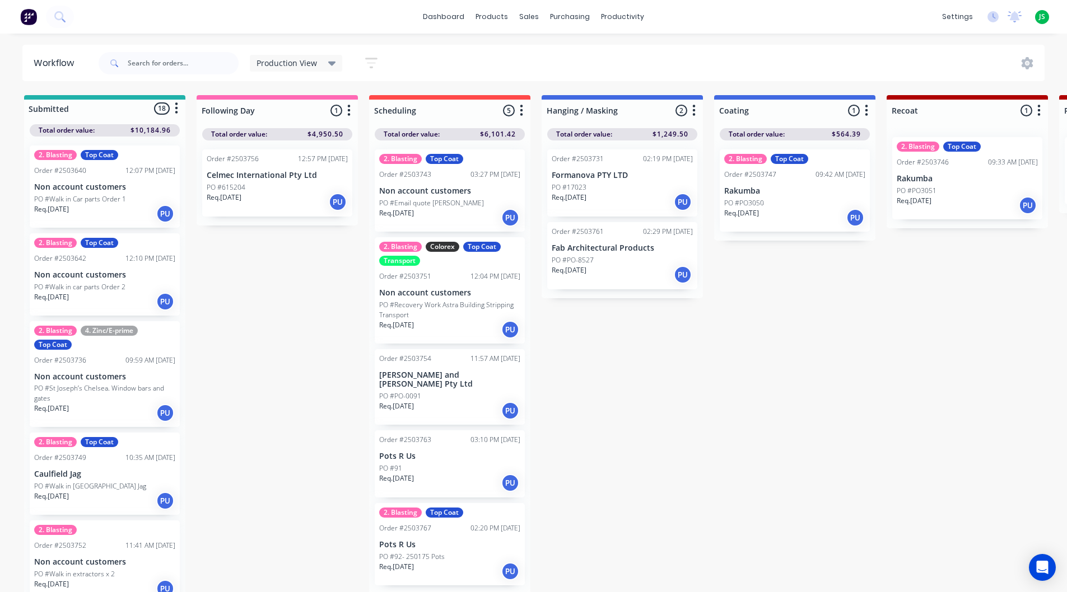
scroll to position [6, 0]
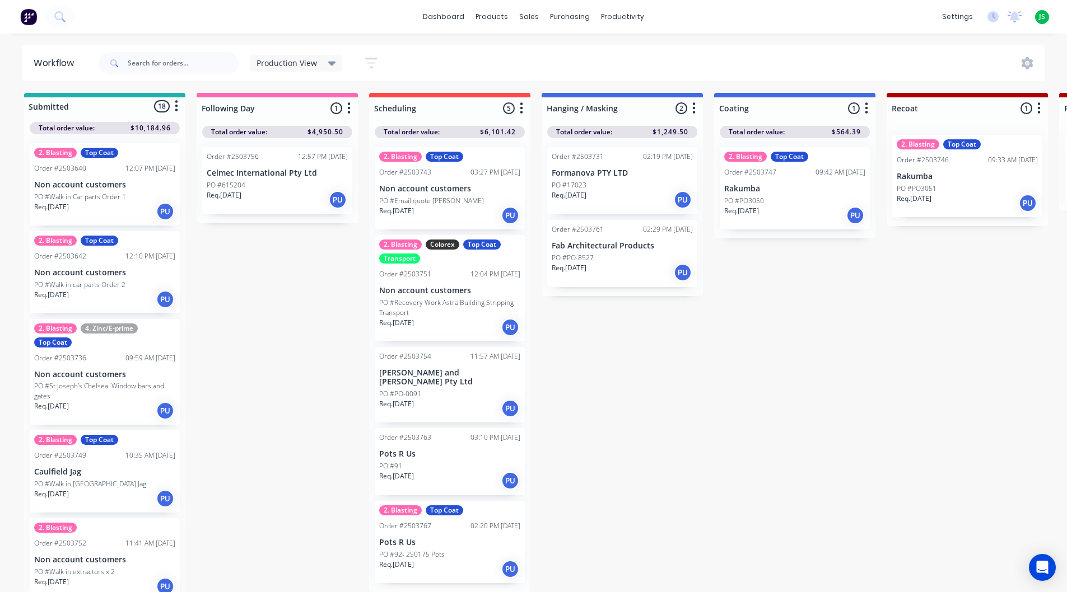
click at [453, 216] on div "Req. [DATE] PU" at bounding box center [449, 215] width 141 height 19
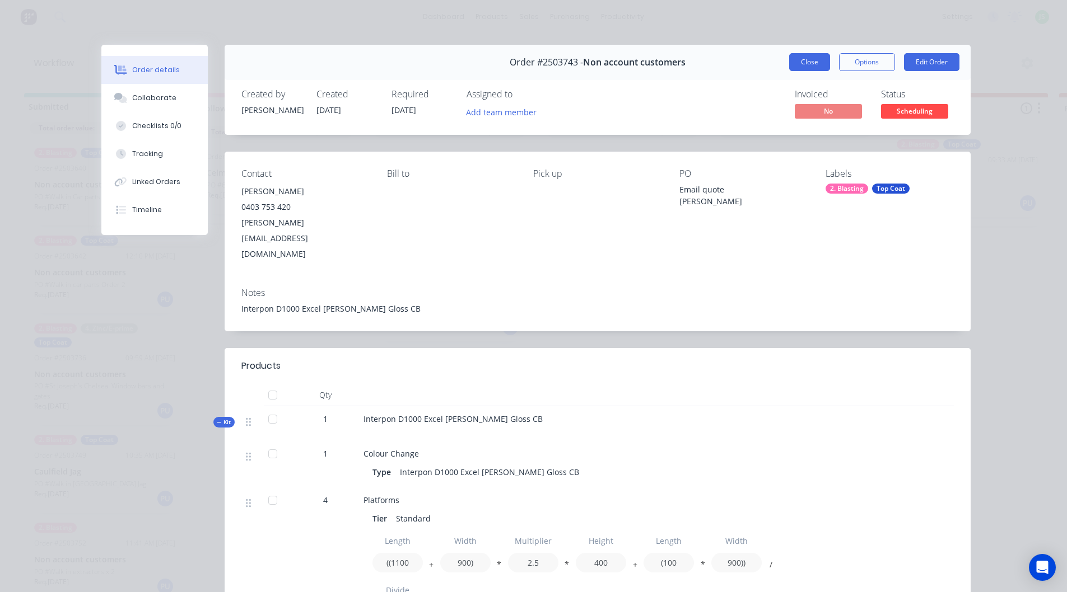
click at [806, 62] on button "Close" at bounding box center [809, 62] width 41 height 18
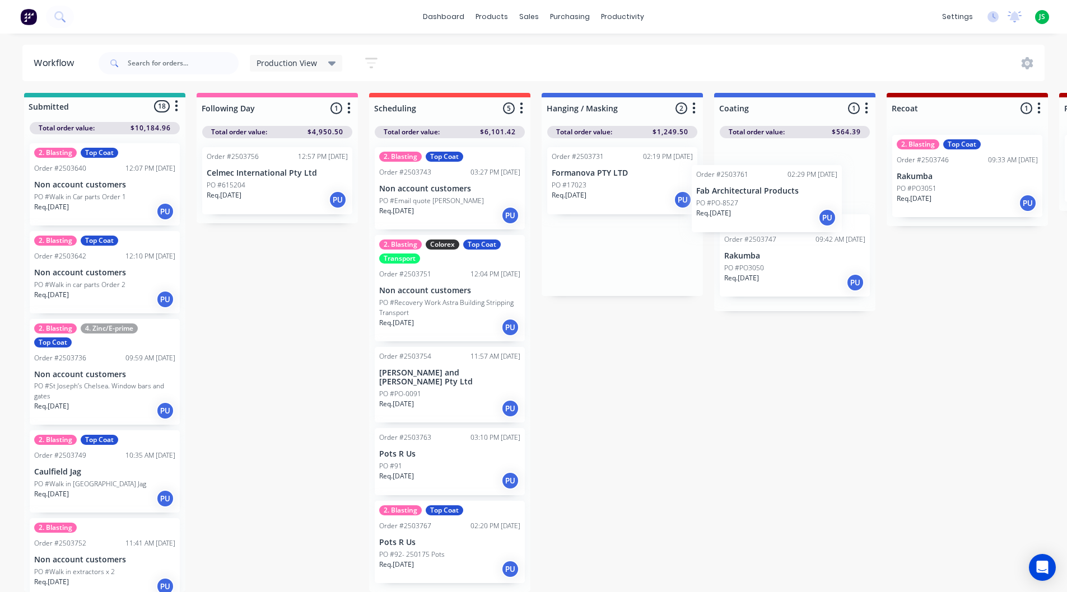
drag, startPoint x: 618, startPoint y: 267, endPoint x: 771, endPoint y: 200, distance: 167.5
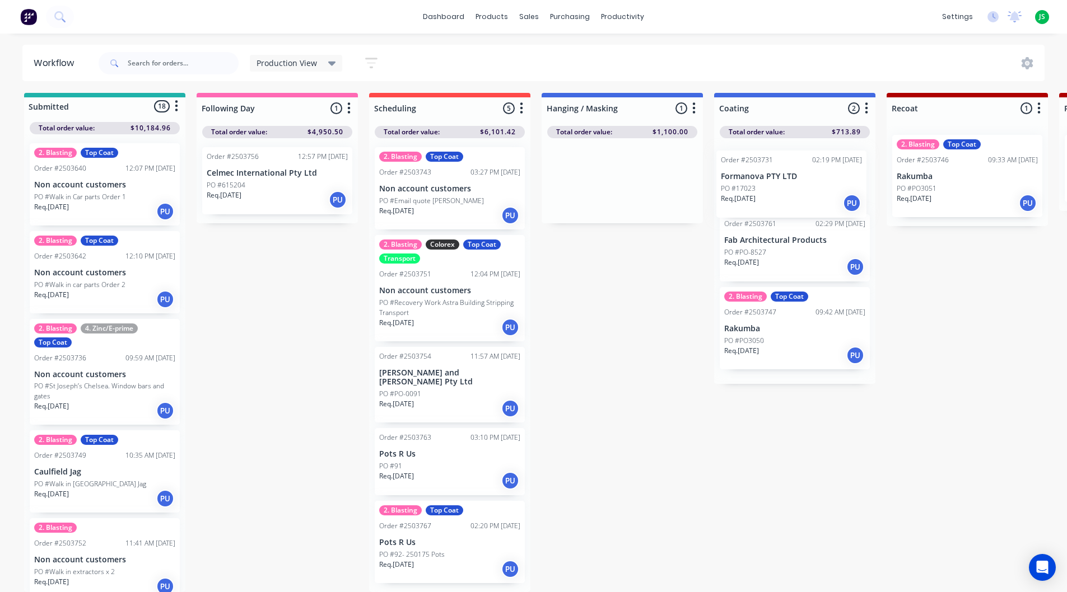
drag, startPoint x: 607, startPoint y: 194, endPoint x: 772, endPoint y: 201, distance: 165.3
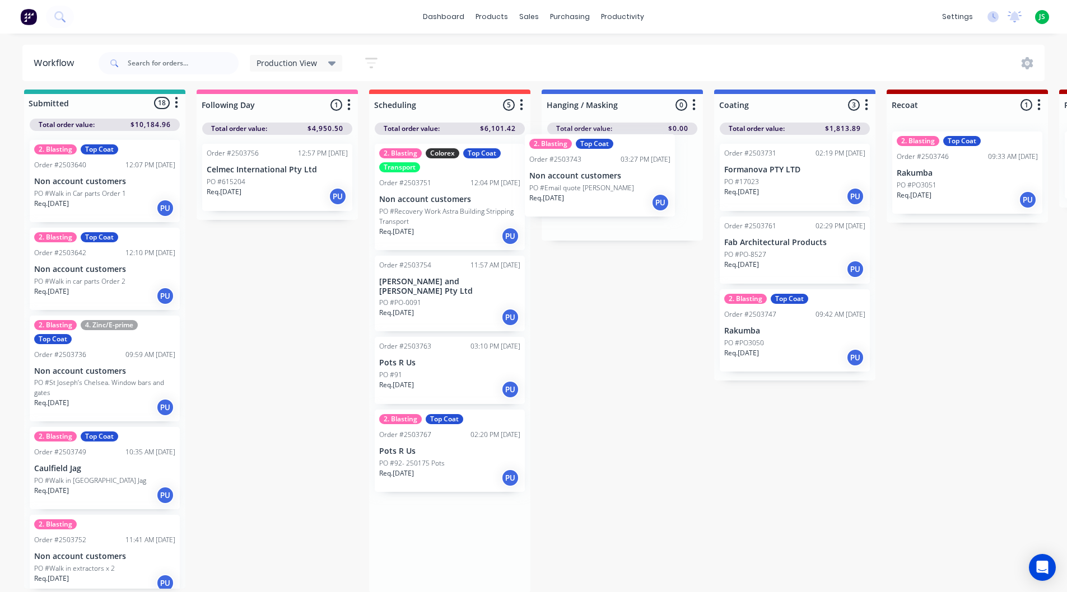
drag, startPoint x: 457, startPoint y: 204, endPoint x: 612, endPoint y: 192, distance: 155.0
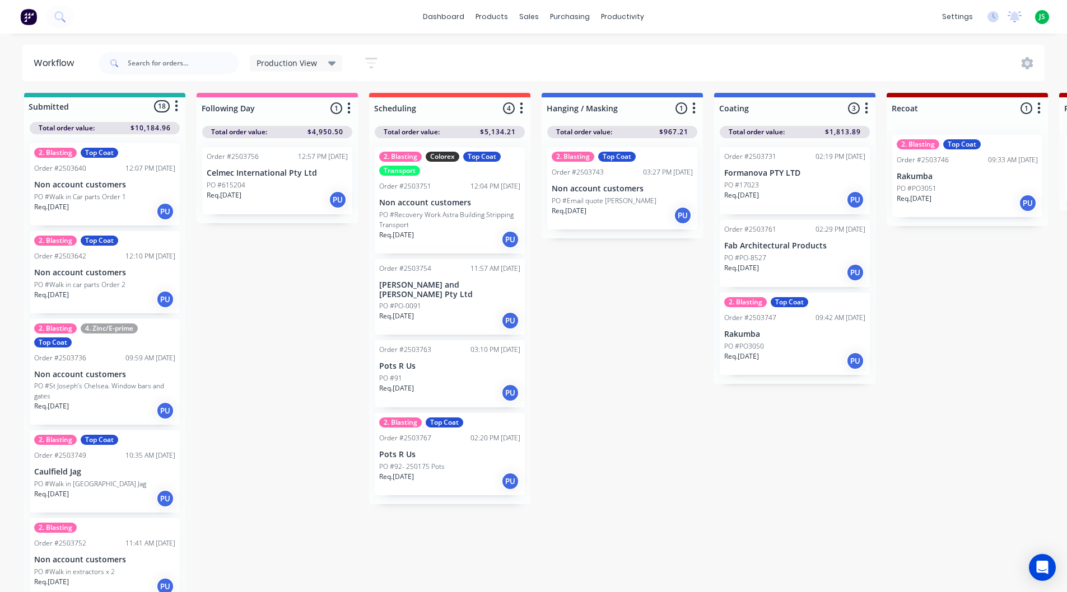
click at [605, 186] on p "Non account customers" at bounding box center [622, 189] width 141 height 10
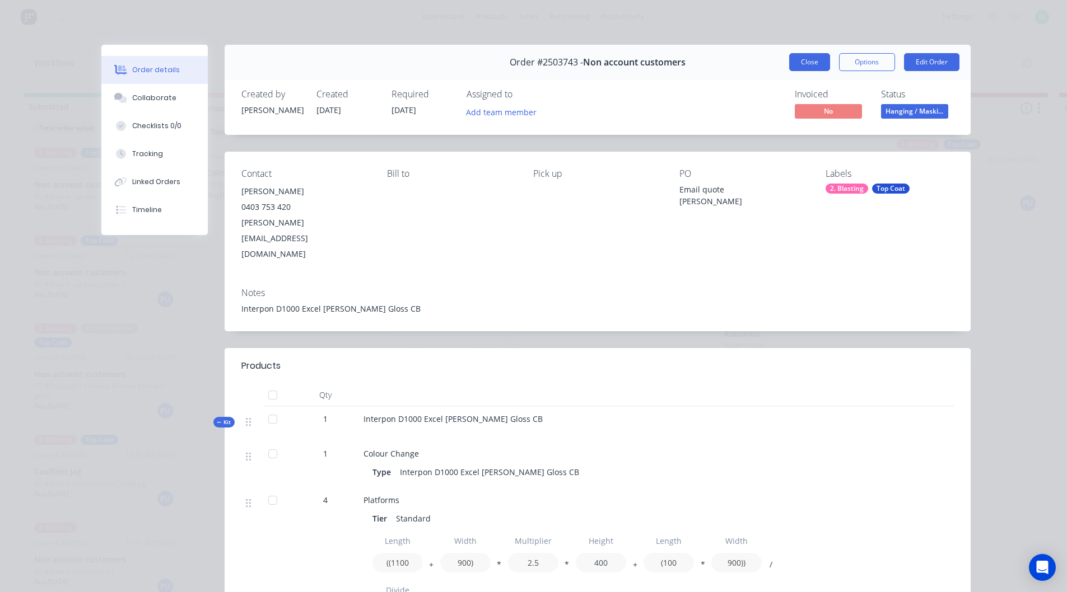
click at [807, 61] on button "Close" at bounding box center [809, 62] width 41 height 18
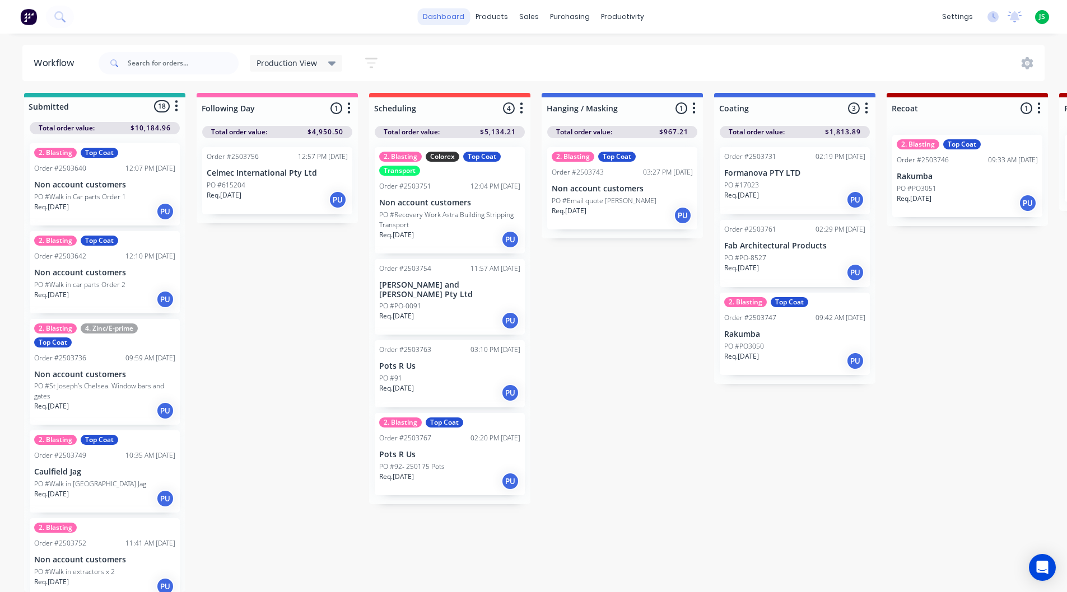
click at [465, 16] on link "dashboard" at bounding box center [443, 16] width 53 height 17
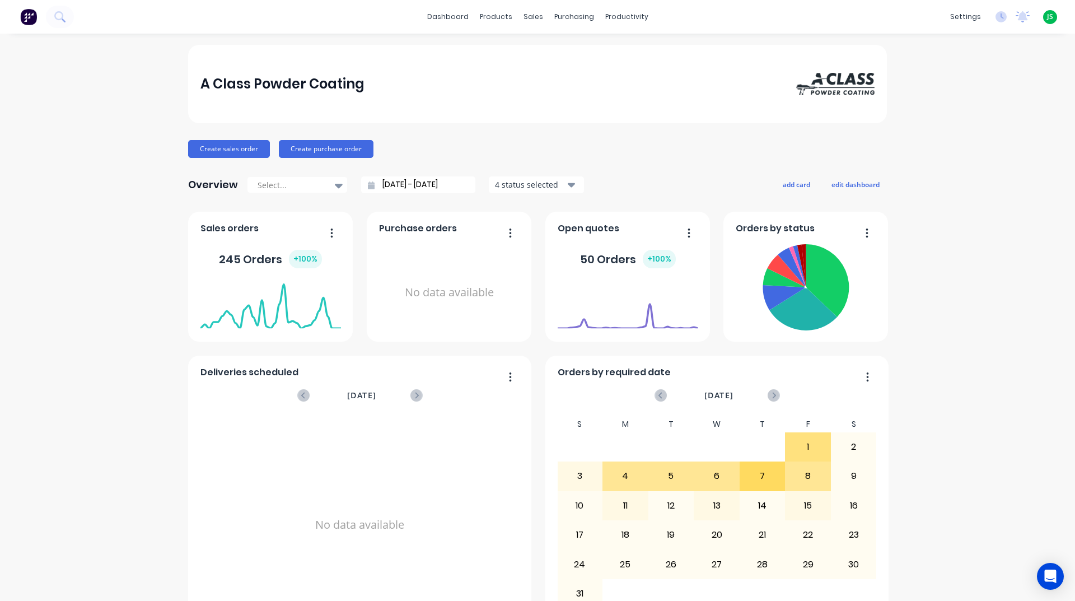
scroll to position [336, 0]
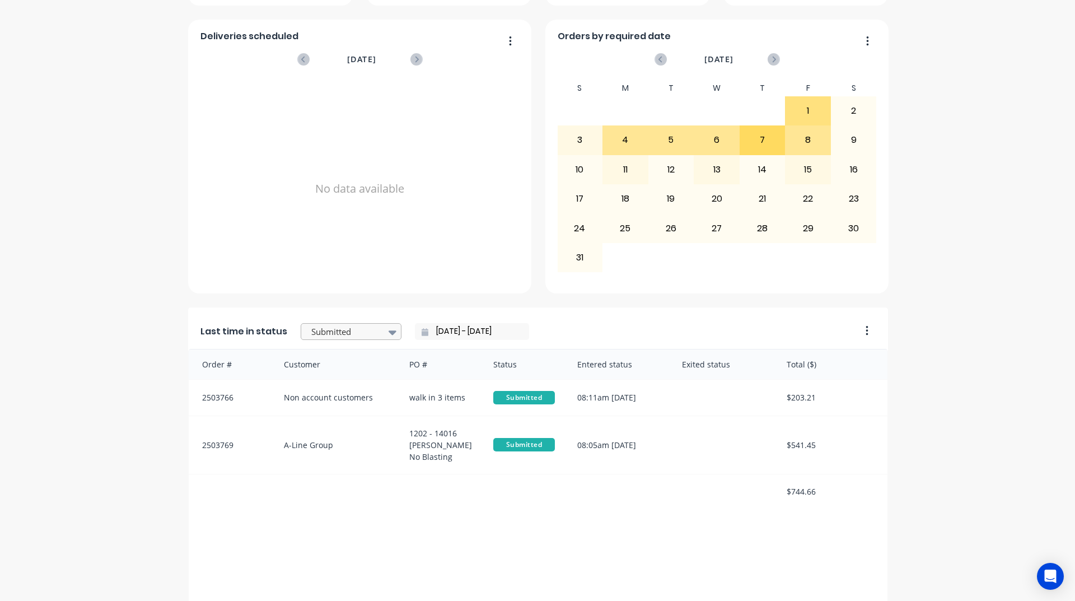
click at [317, 330] on div at bounding box center [345, 332] width 71 height 14
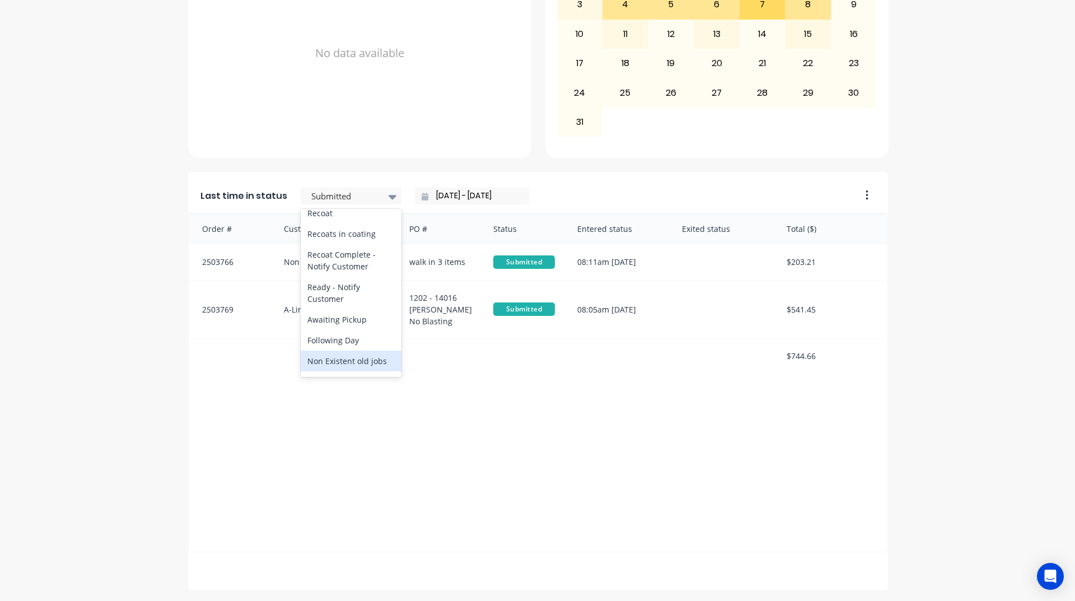
scroll to position [414, 0]
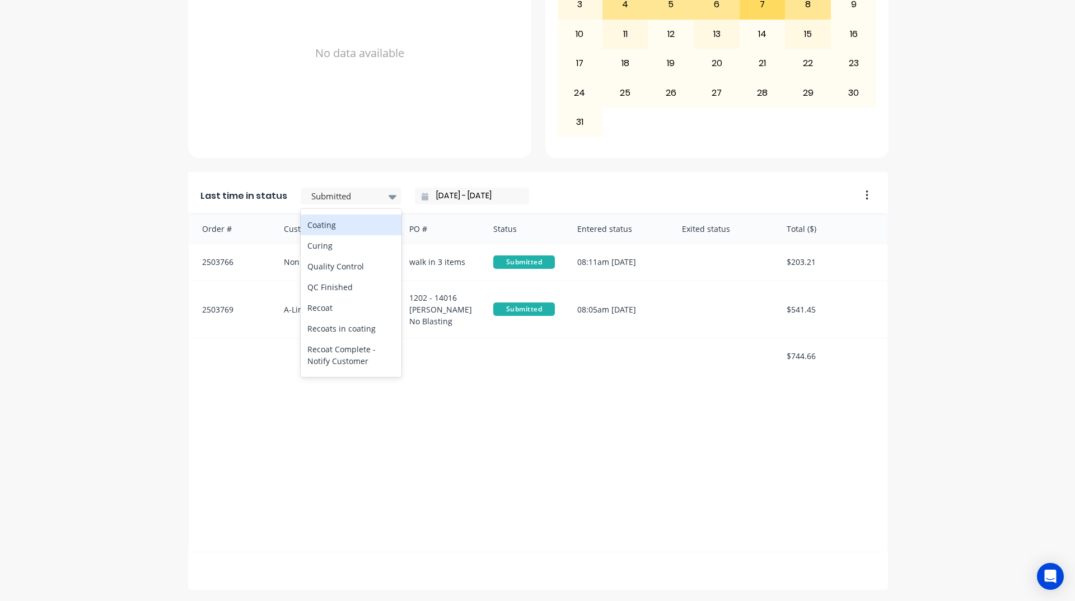
click at [352, 235] on div "Coating" at bounding box center [351, 224] width 101 height 21
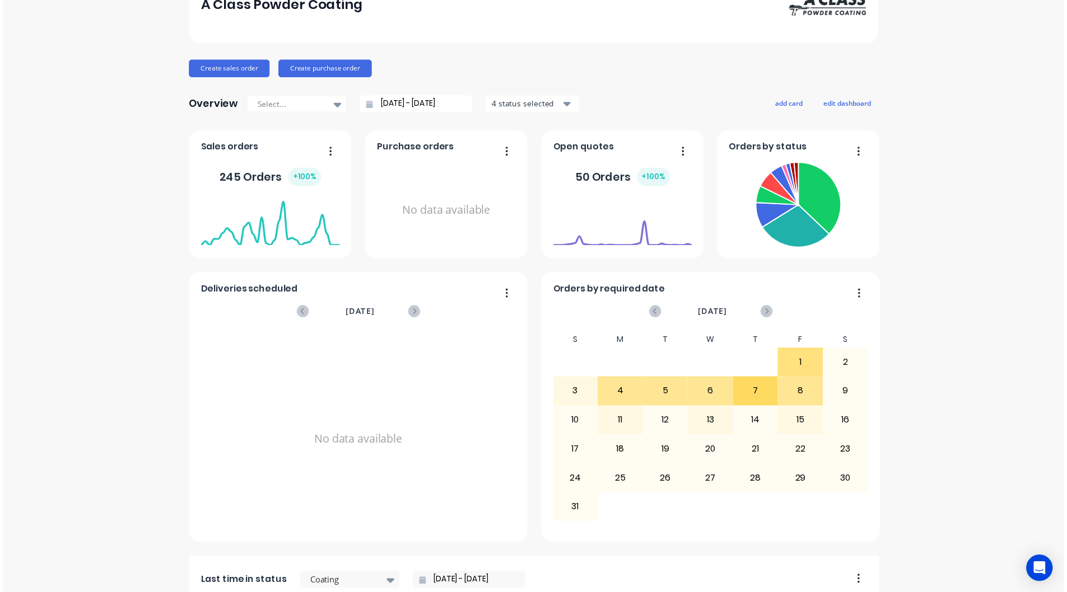
scroll to position [0, 0]
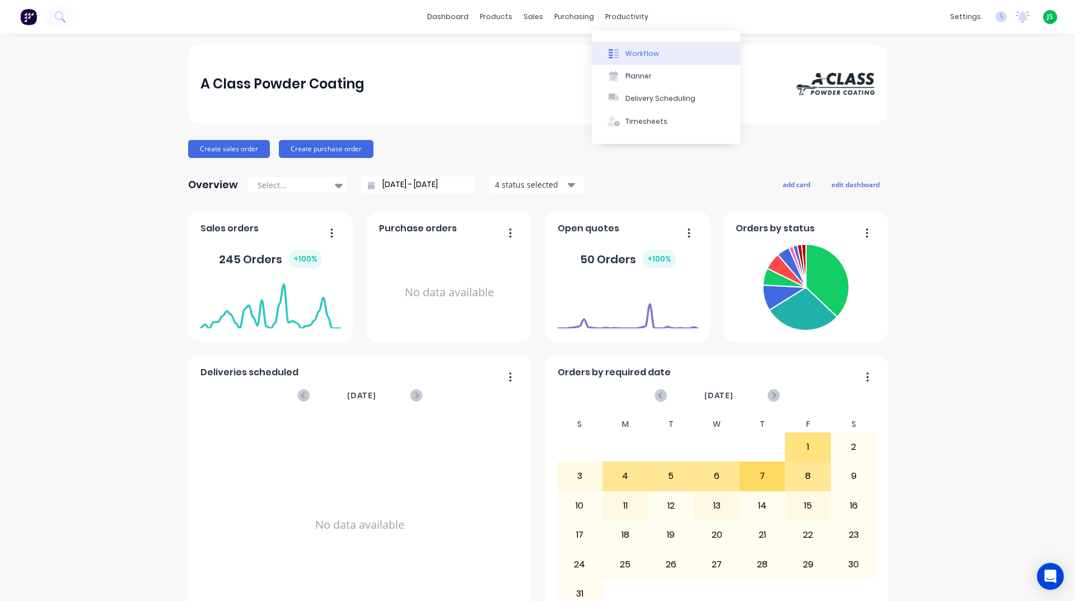
click at [614, 57] on icon at bounding box center [614, 54] width 10 height 10
